Goal: Find specific page/section: Find specific page/section

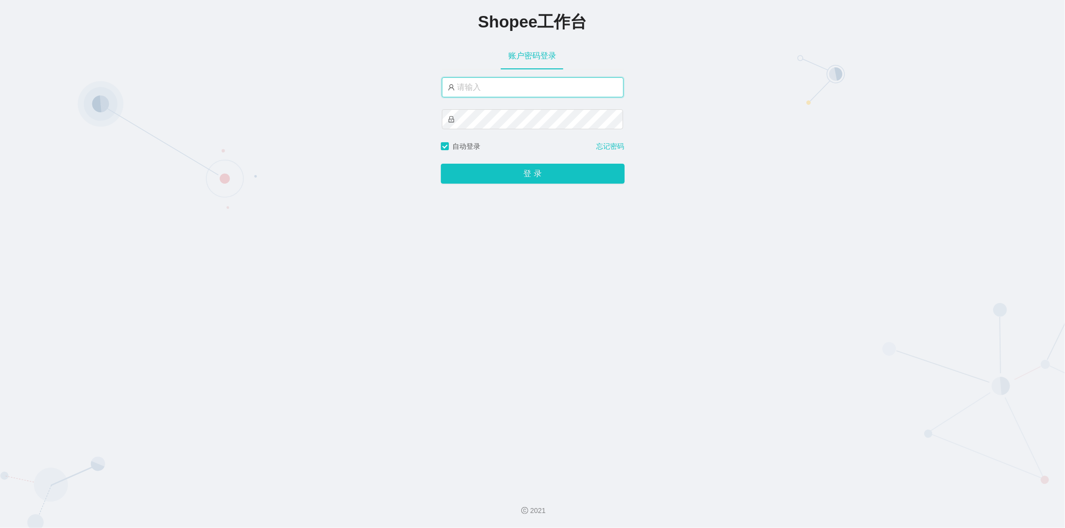
click at [547, 86] on input "text" at bounding box center [533, 87] width 182 height 20
type input "jishu"
click at [512, 175] on button "登 录" at bounding box center [533, 174] width 184 height 20
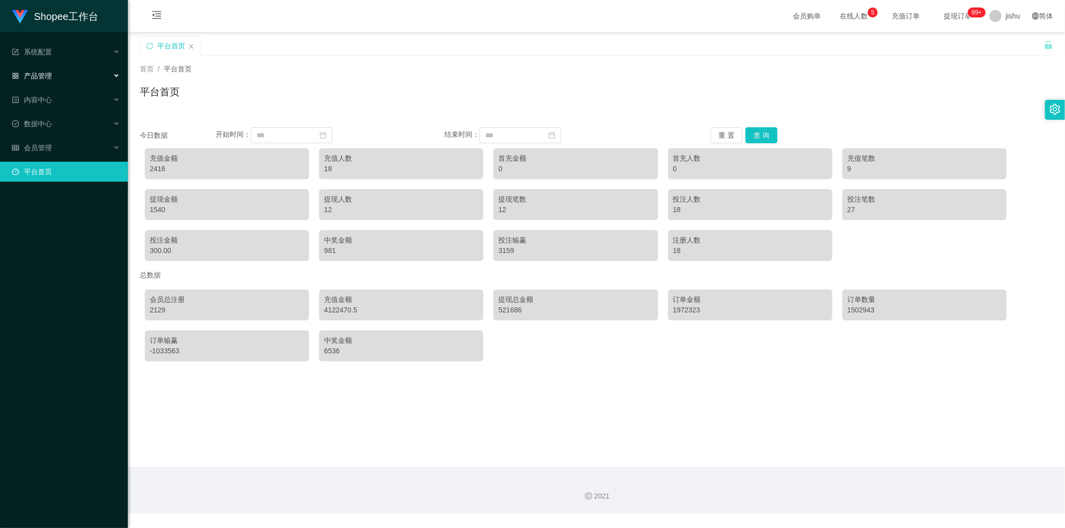
click at [46, 72] on span "产品管理" at bounding box center [32, 76] width 40 height 8
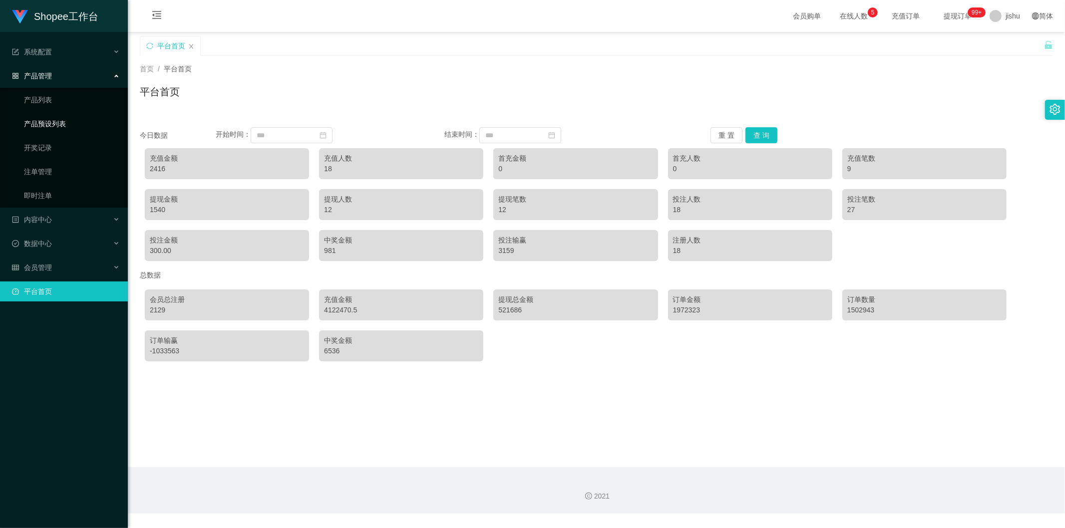
click at [63, 127] on link "产品预设列表" at bounding box center [72, 124] width 96 height 20
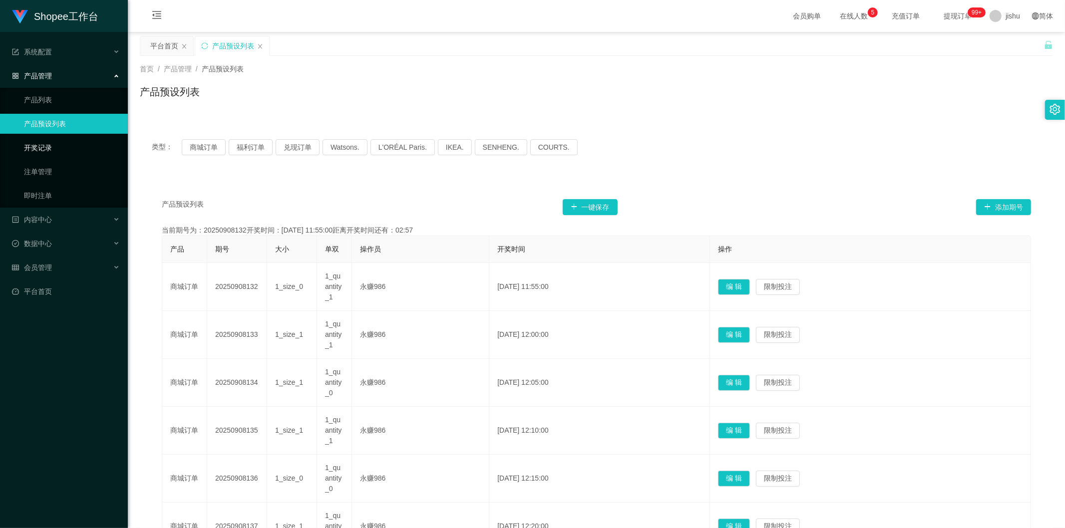
click at [70, 146] on link "开奖记录" at bounding box center [72, 148] width 96 height 20
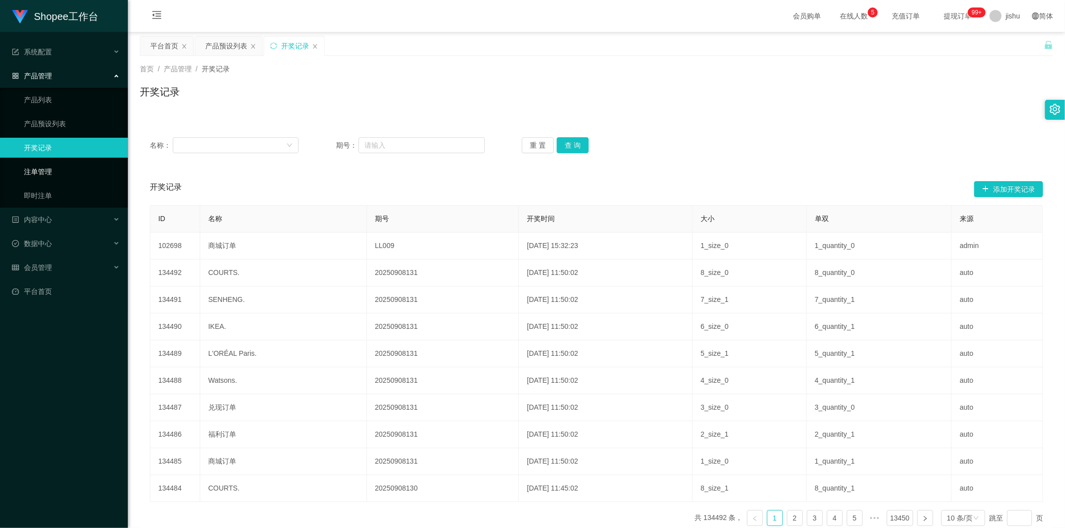
click at [72, 174] on link "注单管理" at bounding box center [72, 172] width 96 height 20
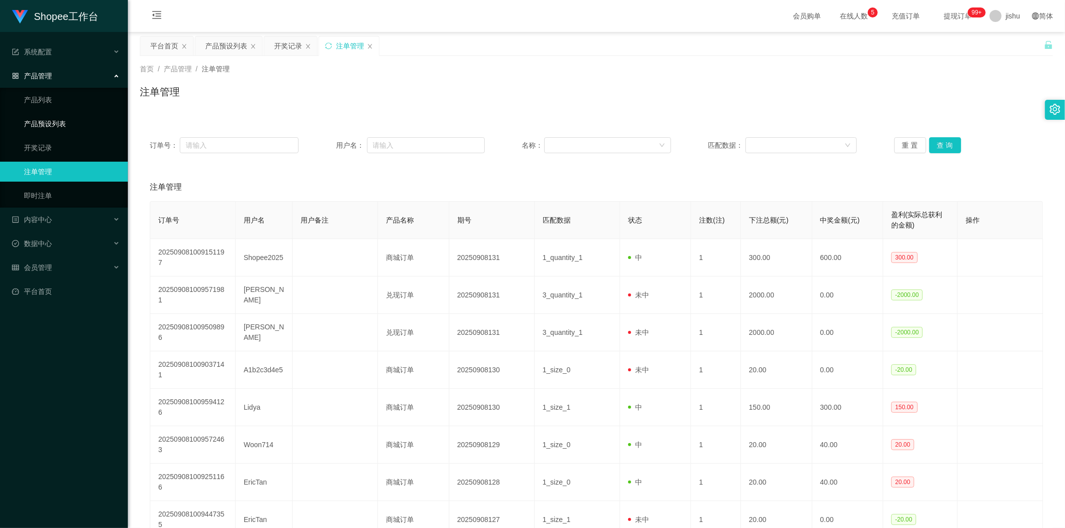
click at [70, 119] on link "产品预设列表" at bounding box center [72, 124] width 96 height 20
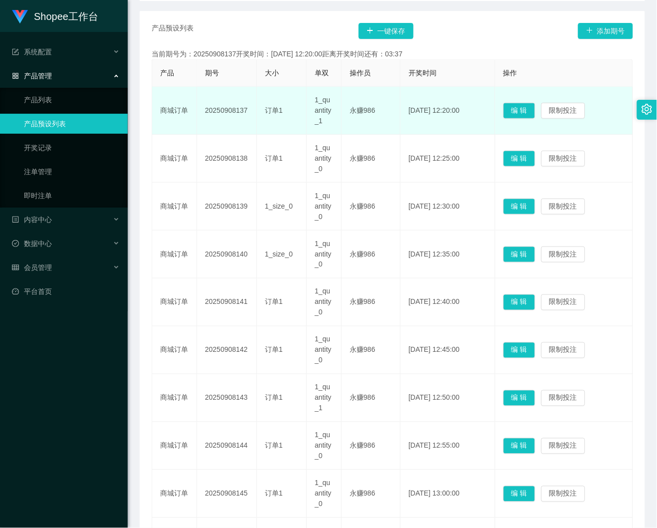
scroll to position [111, 0]
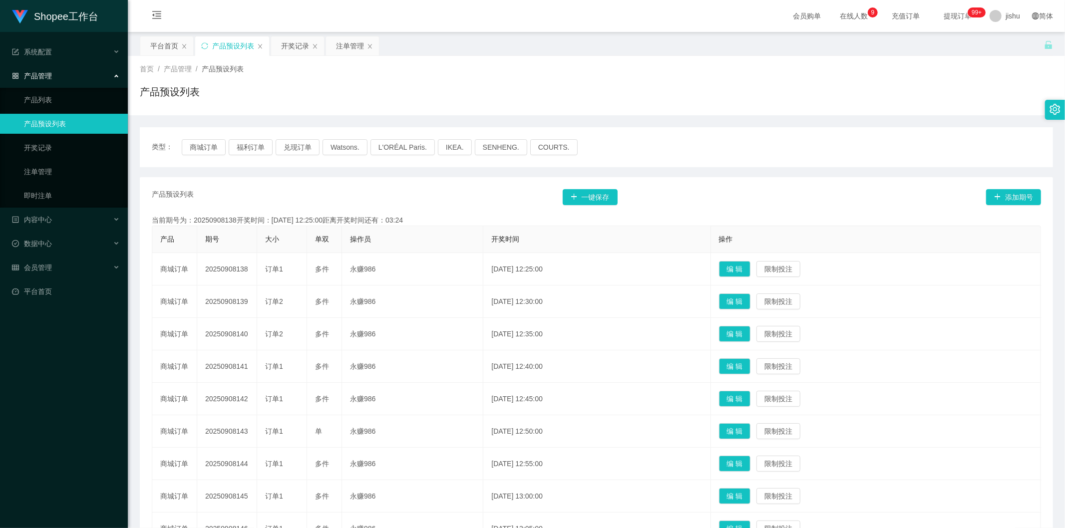
click at [645, 90] on div "产品预设列表" at bounding box center [596, 95] width 913 height 23
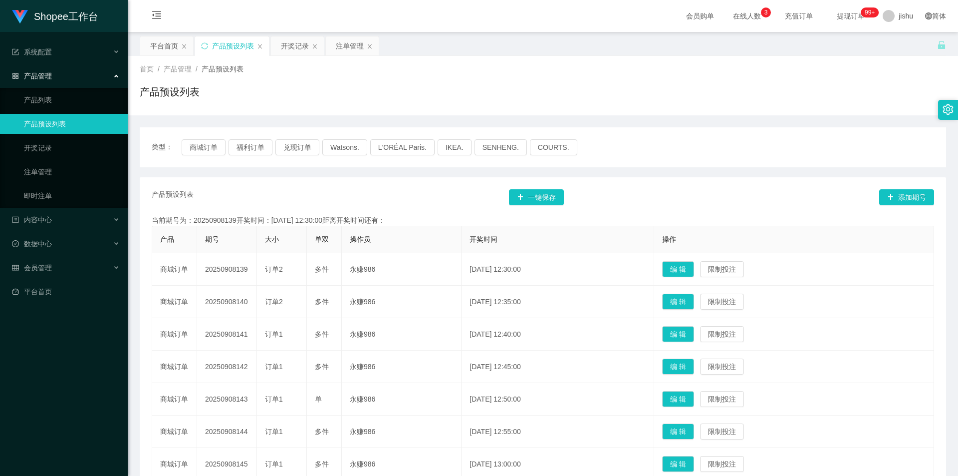
click at [657, 105] on div "产品预设列表" at bounding box center [543, 95] width 806 height 23
click at [81, 149] on link "开奖记录" at bounding box center [72, 148] width 96 height 20
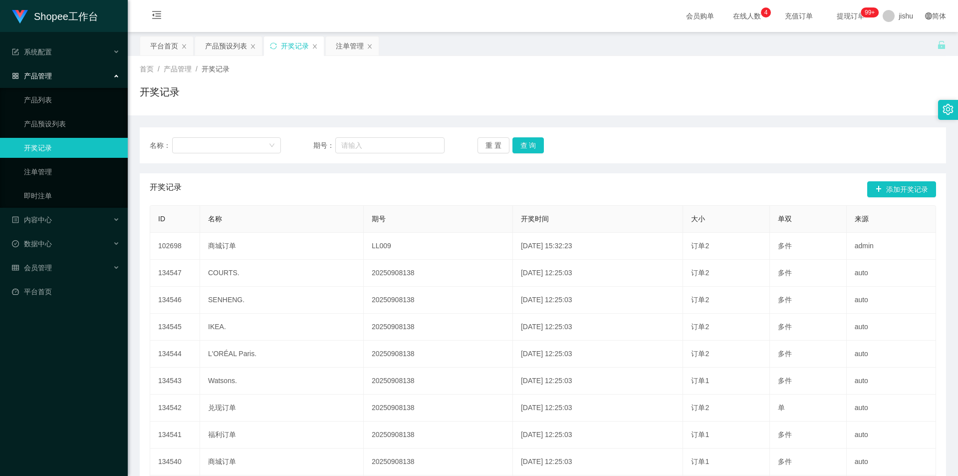
scroll to position [105, 0]
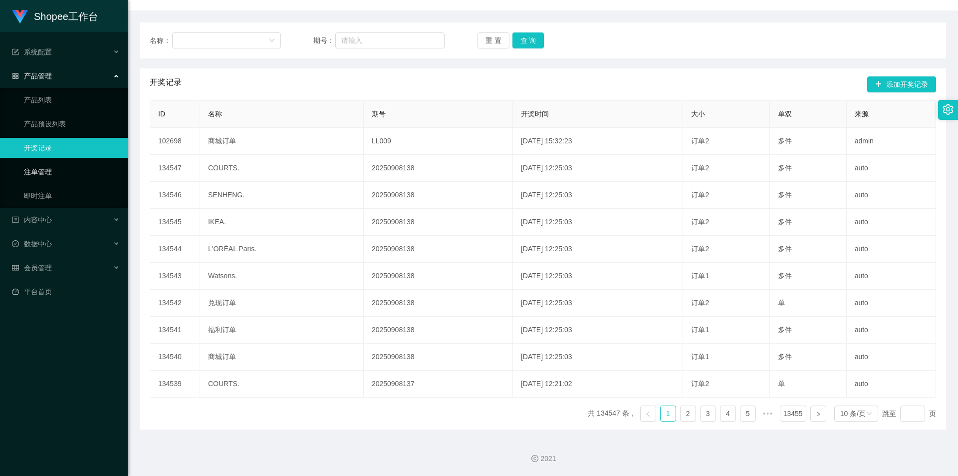
click at [78, 173] on link "注单管理" at bounding box center [72, 172] width 96 height 20
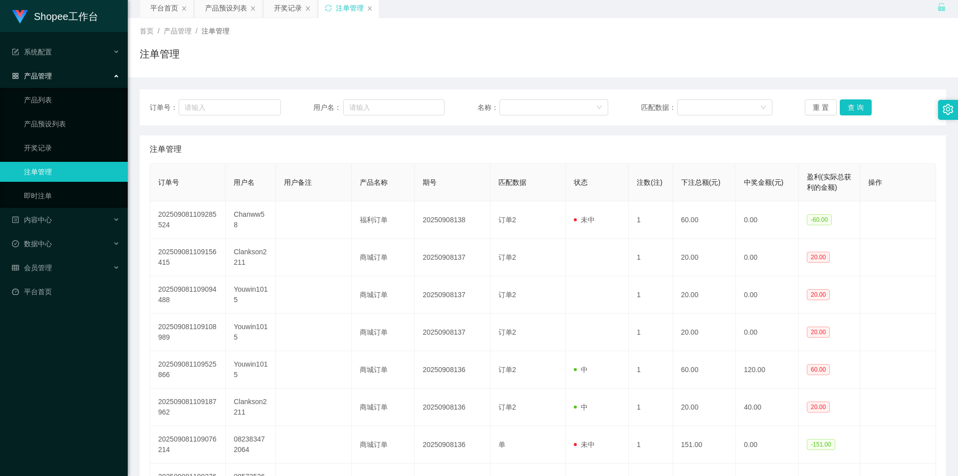
scroll to position [105, 0]
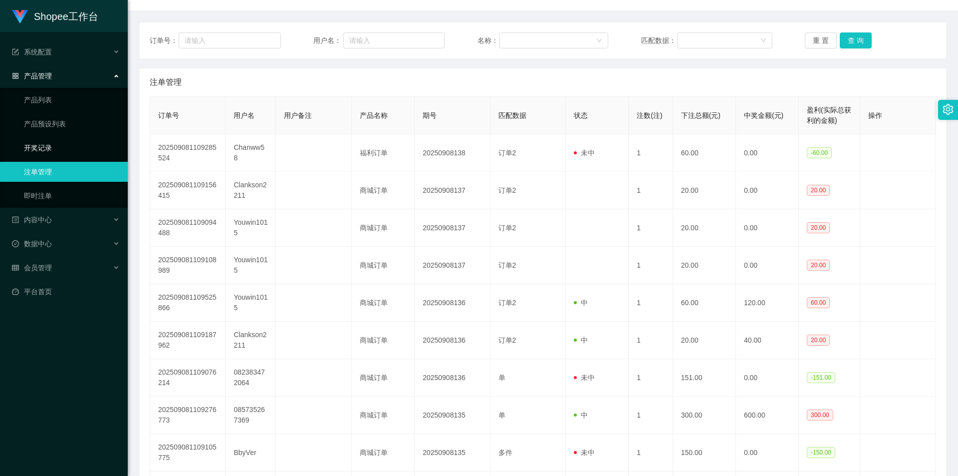
click at [70, 147] on link "开奖记录" at bounding box center [72, 148] width 96 height 20
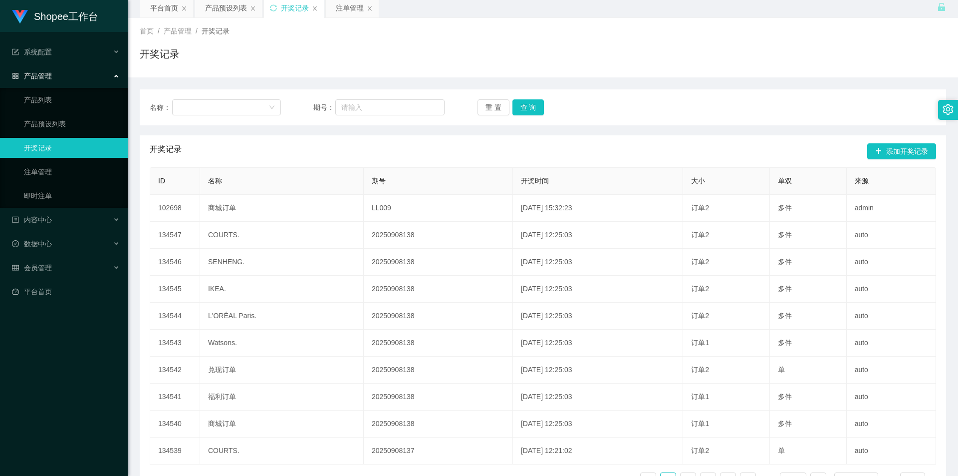
scroll to position [105, 0]
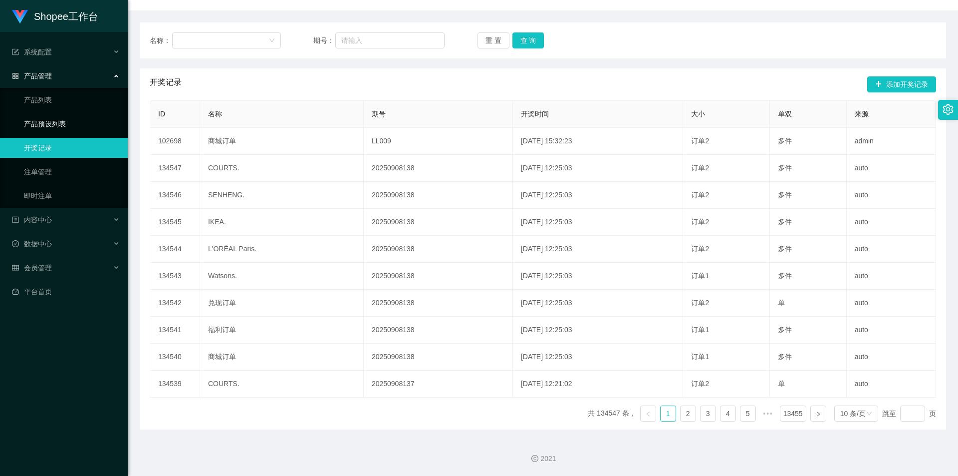
click at [70, 122] on link "产品预设列表" at bounding box center [72, 124] width 96 height 20
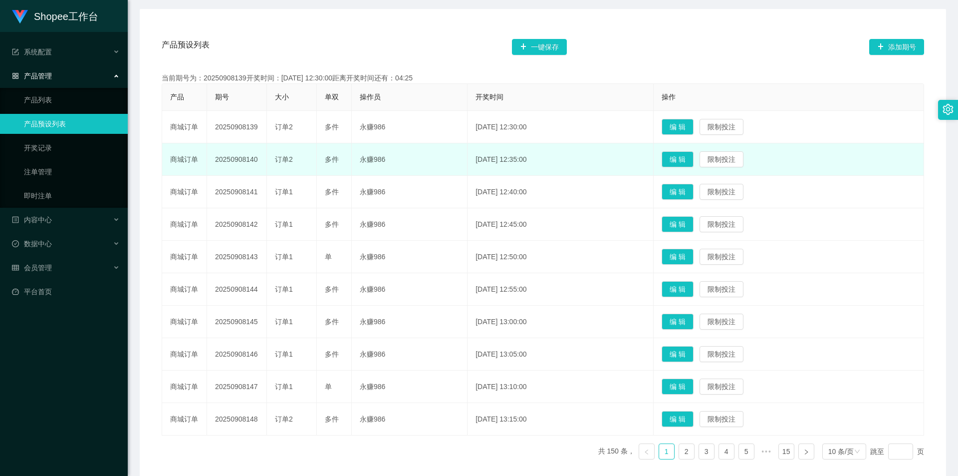
scroll to position [68, 0]
